Goal: Task Accomplishment & Management: Manage account settings

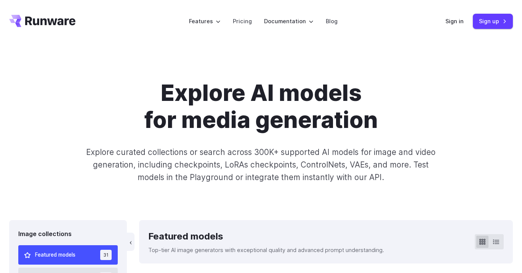
select select "**********"
click at [461, 18] on link "Sign in" at bounding box center [454, 21] width 18 height 9
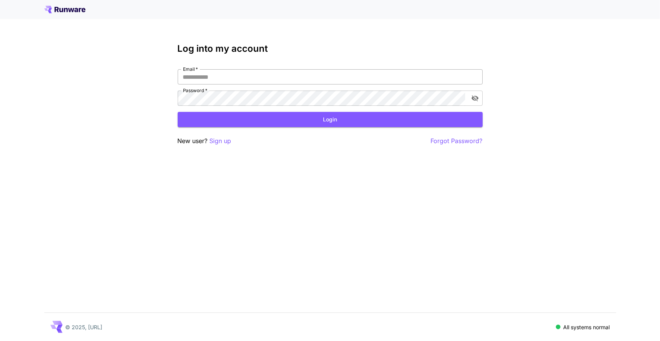
click at [248, 71] on input "Email   *" at bounding box center [330, 76] width 305 height 15
type input "**********"
click button "Login" at bounding box center [330, 120] width 305 height 16
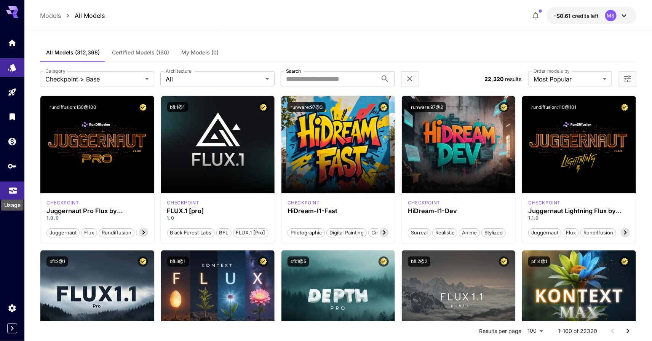
click at [15, 190] on icon "Usage" at bounding box center [12, 188] width 9 height 9
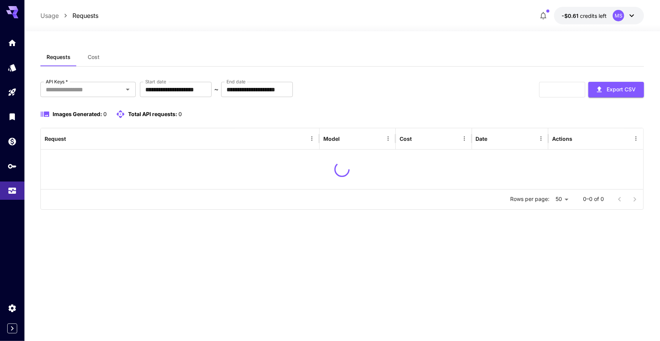
click at [419, 56] on div "Requests Cost" at bounding box center [342, 57] width 604 height 19
click at [575, 15] on button "-$0.61 credits left MS" at bounding box center [599, 16] width 90 height 18
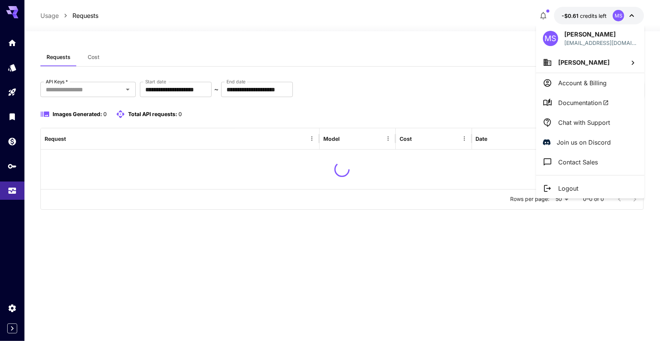
click at [576, 16] on div at bounding box center [330, 170] width 660 height 341
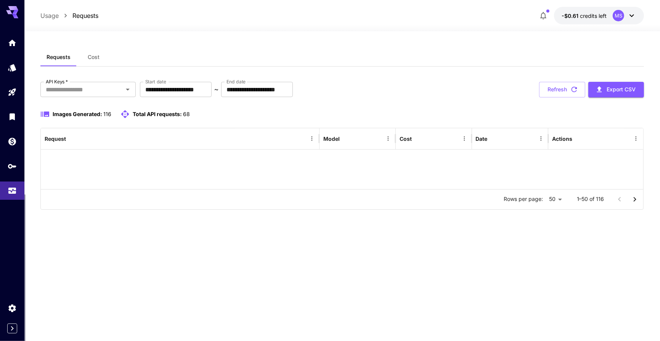
click at [580, 15] on span "credits left" at bounding box center [593, 16] width 27 height 6
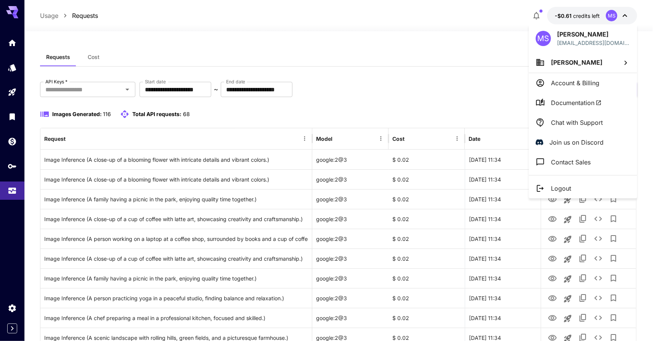
click at [88, 58] on div at bounding box center [330, 170] width 660 height 341
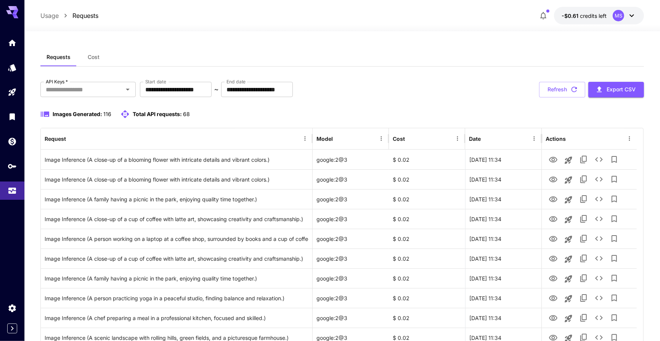
click at [88, 59] on div at bounding box center [330, 170] width 660 height 341
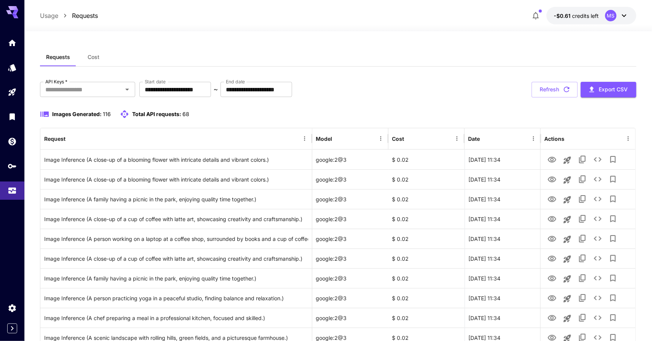
click at [77, 60] on button "Cost" at bounding box center [93, 57] width 34 height 18
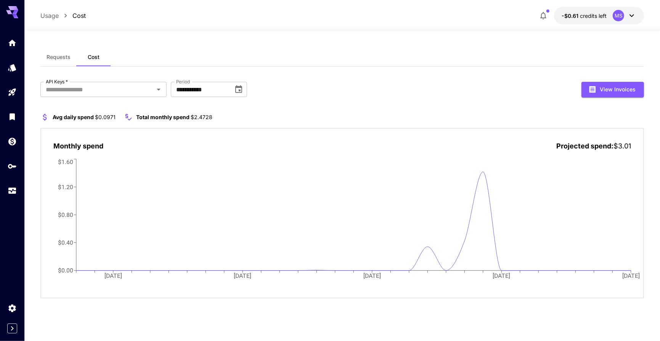
click at [590, 18] on span "credits left" at bounding box center [593, 16] width 27 height 6
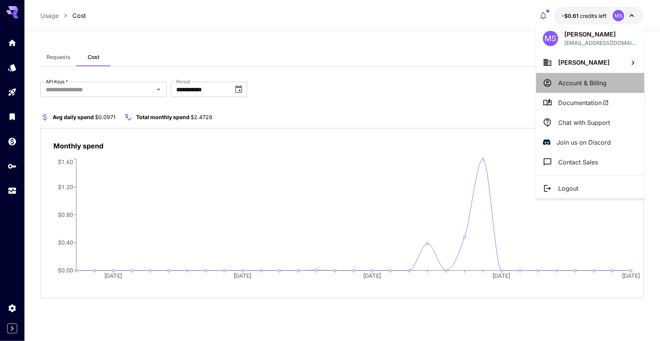
click at [579, 79] on p "Account & Billing" at bounding box center [582, 82] width 48 height 9
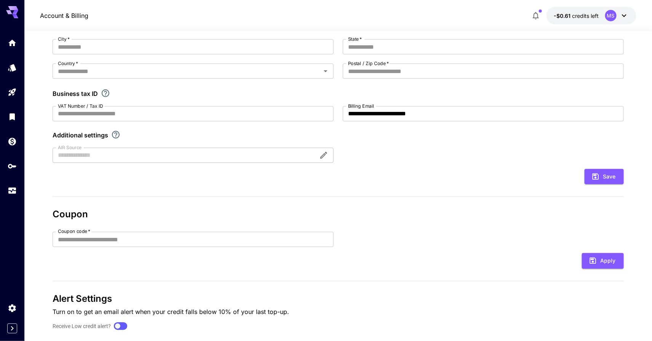
scroll to position [123, 0]
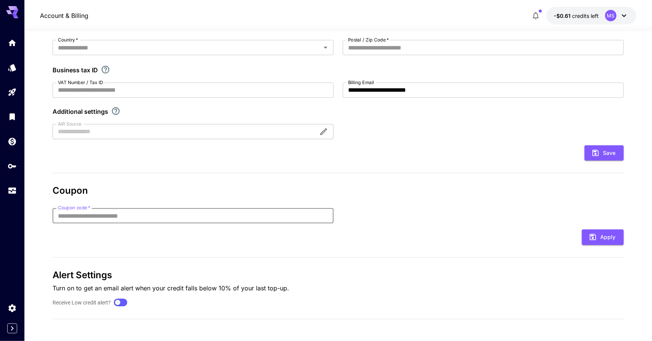
click at [109, 221] on input "Coupon code   *" at bounding box center [193, 215] width 281 height 15
type input "********"
click at [601, 235] on button "Apply" at bounding box center [603, 238] width 42 height 16
